Goal: Entertainment & Leisure: Consume media (video, audio)

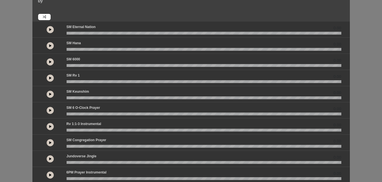
scroll to position [35, 0]
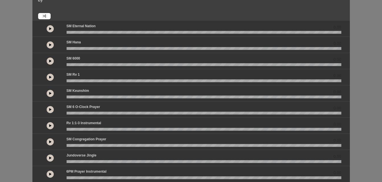
click at [48, 126] on button at bounding box center [50, 125] width 7 height 7
click at [138, 121] on div "Rv 1:1-3 Instrumental 00:03" at bounding box center [203, 124] width 281 height 7
click at [48, 141] on button at bounding box center [50, 142] width 7 height 7
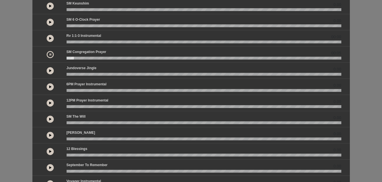
scroll to position [146, 0]
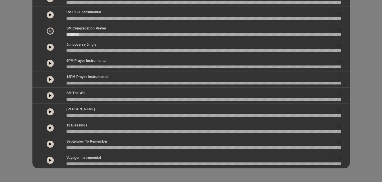
click at [49, 160] on icon at bounding box center [50, 160] width 2 height 3
click at [50, 144] on icon at bounding box center [50, 144] width 2 height 3
click at [50, 126] on button at bounding box center [50, 128] width 7 height 7
click at [51, 110] on button at bounding box center [50, 112] width 7 height 7
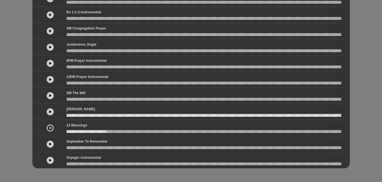
click at [49, 143] on icon at bounding box center [50, 144] width 2 height 3
click at [50, 78] on button at bounding box center [50, 79] width 7 height 7
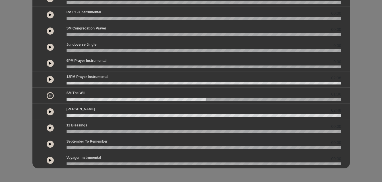
click at [50, 97] on icon at bounding box center [50, 95] width 2 height 3
